Goal: Communication & Community: Answer question/provide support

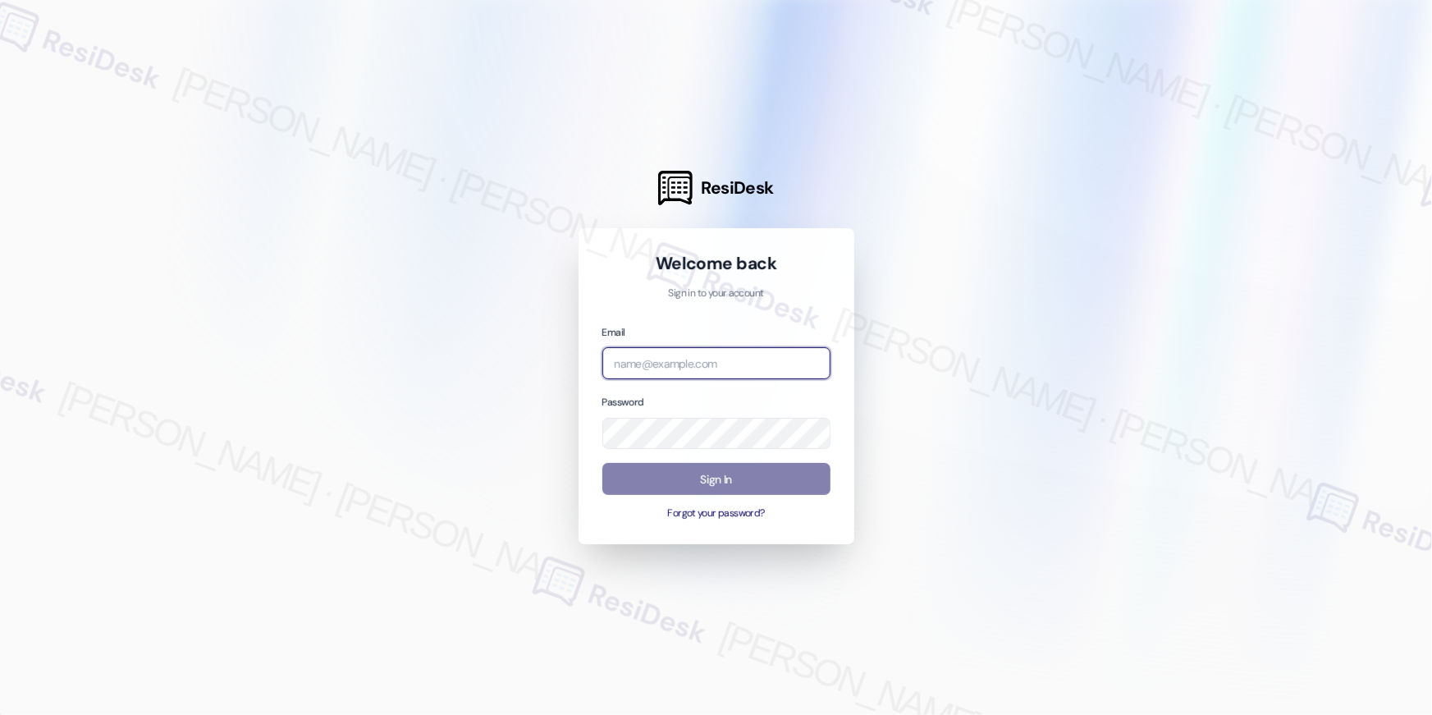
click at [689, 364] on input "email" at bounding box center [716, 363] width 228 height 32
click at [657, 361] on input "email" at bounding box center [716, 363] width 228 height 32
click at [680, 361] on input "email" at bounding box center [716, 363] width 228 height 32
paste input "automated-surveys-asset_living-resen.eight@asset_[DOMAIN_NAME]"
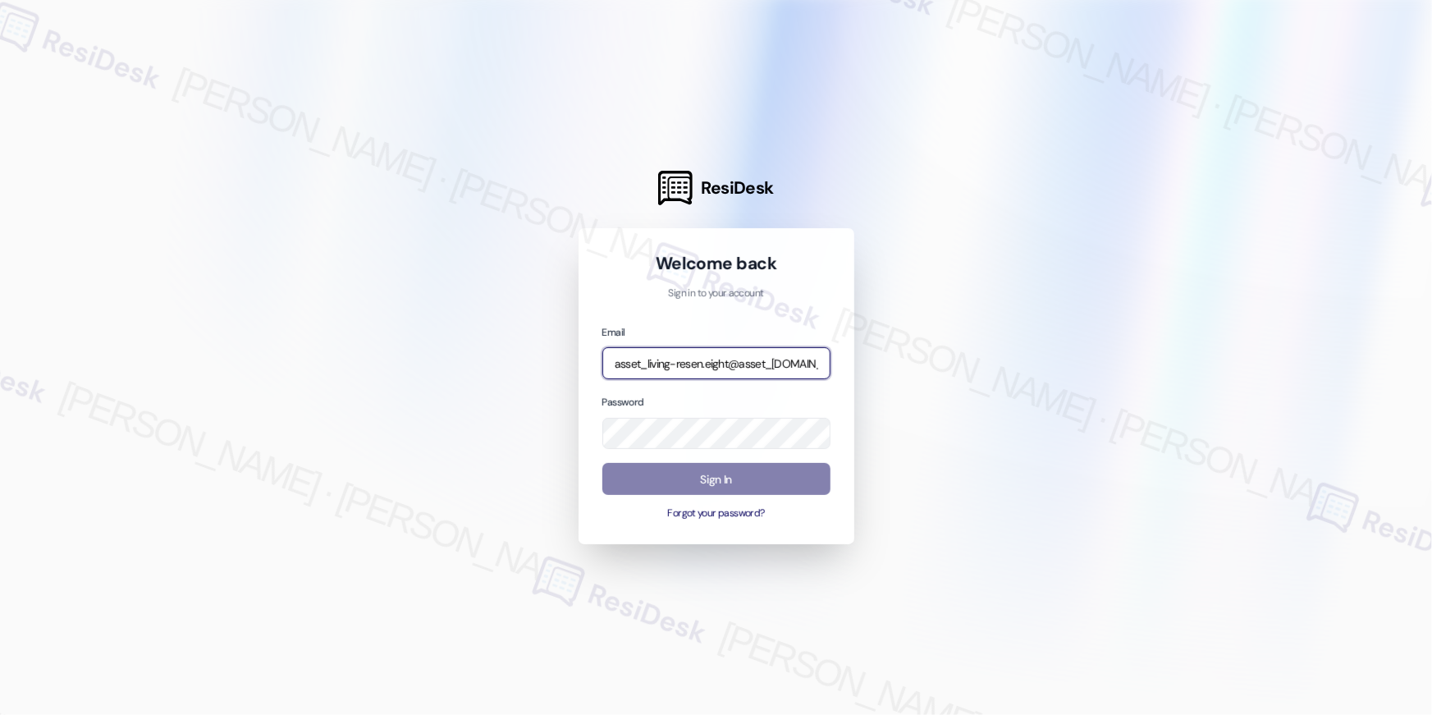
type input "automated-surveys-asset_living-resen.eight@asset_[DOMAIN_NAME]"
